Goal: Task Accomplishment & Management: Use online tool/utility

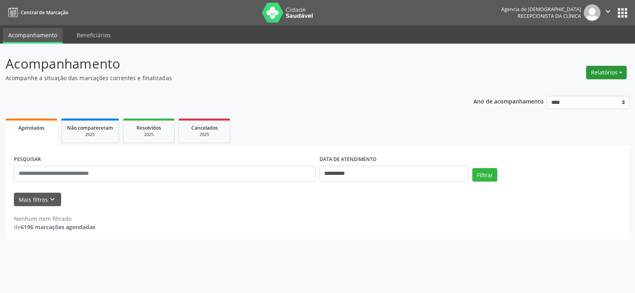
click at [618, 69] on button "Relatórios" at bounding box center [606, 72] width 40 height 13
click at [569, 88] on link "Agendamentos" at bounding box center [584, 89] width 85 height 11
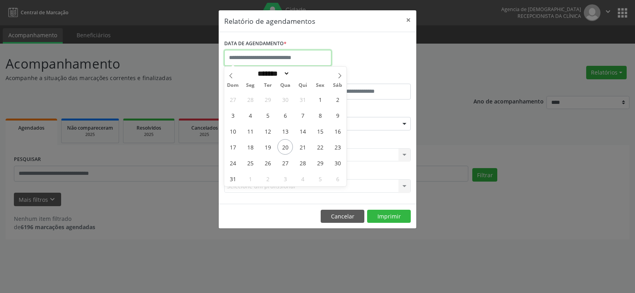
click at [284, 61] on input "text" at bounding box center [277, 58] width 107 height 16
click at [318, 149] on span "22" at bounding box center [319, 146] width 15 height 15
type input "**********"
click at [318, 149] on span "22" at bounding box center [319, 146] width 15 height 15
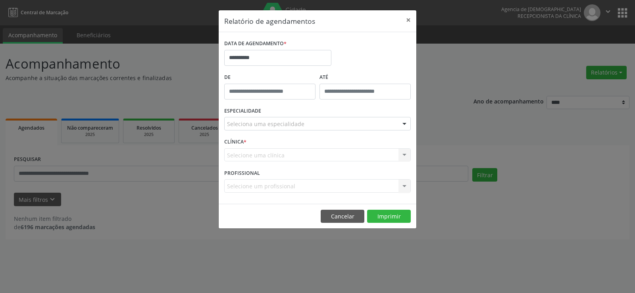
click at [308, 127] on div "Seleciona uma especialidade" at bounding box center [317, 123] width 186 height 13
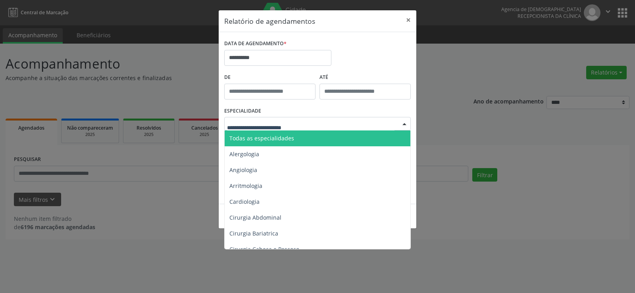
click at [306, 135] on span "Todas as especialidades" at bounding box center [318, 139] width 187 height 16
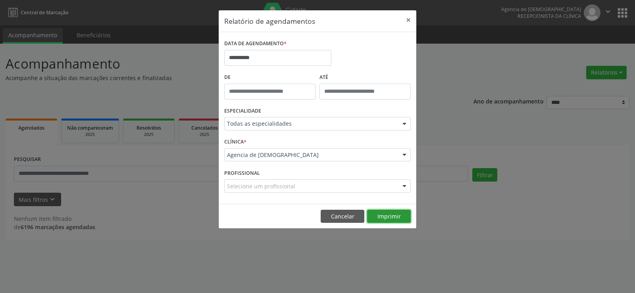
click at [391, 221] on button "Imprimir" at bounding box center [389, 216] width 44 height 13
